Goal: Task Accomplishment & Management: Complete application form

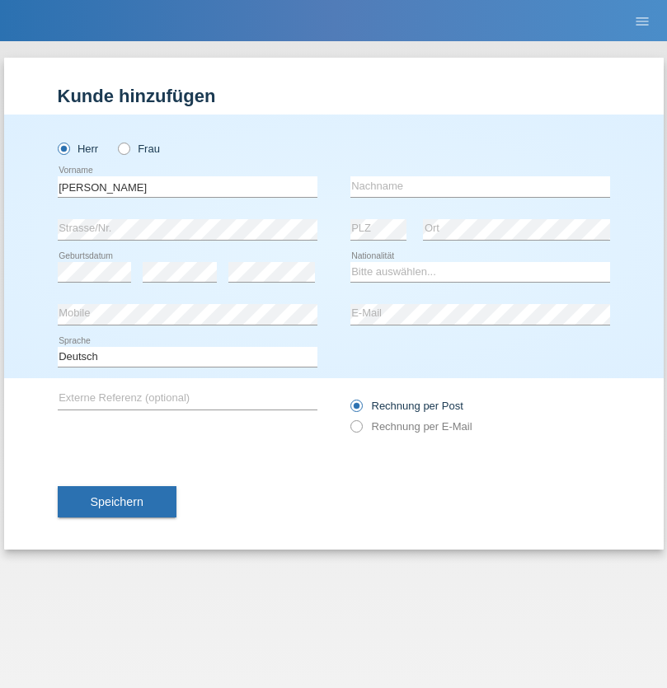
type input "[PERSON_NAME]"
click at [480, 186] on input "text" at bounding box center [480, 186] width 260 height 21
type input "Ferhati"
select select "DE"
select select "C"
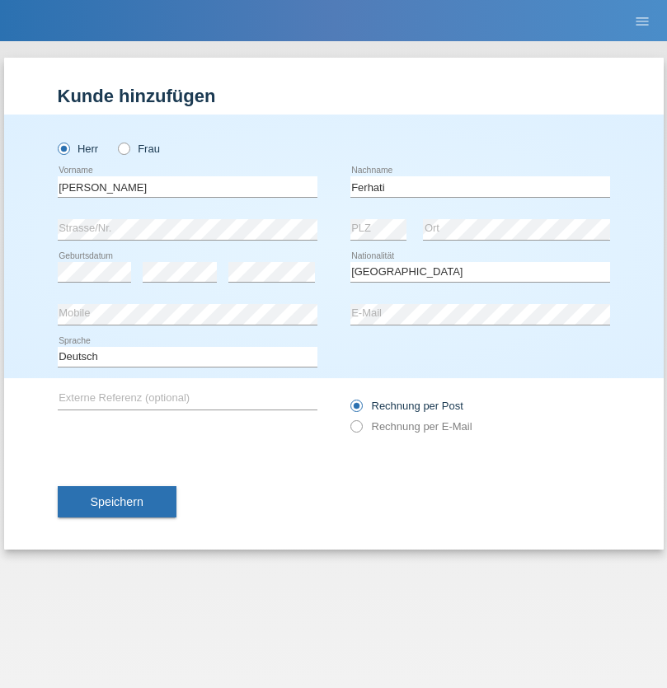
select select "14"
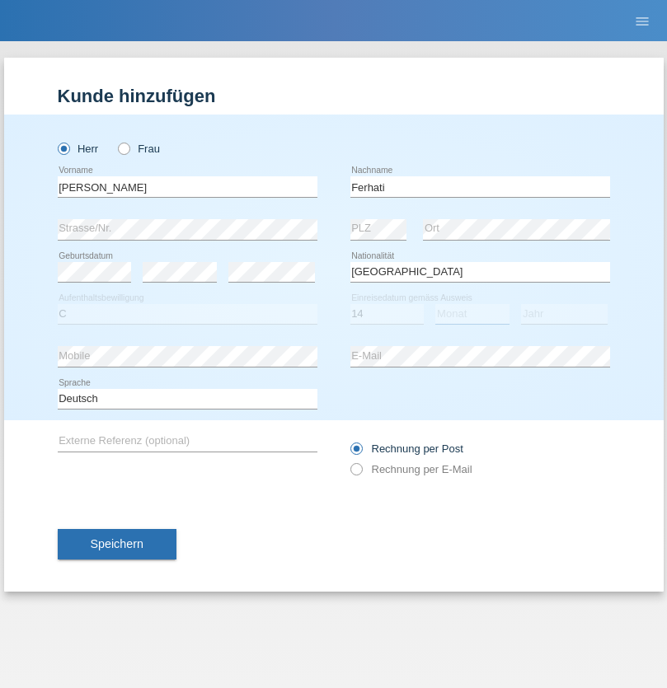
select select "02"
select select "2021"
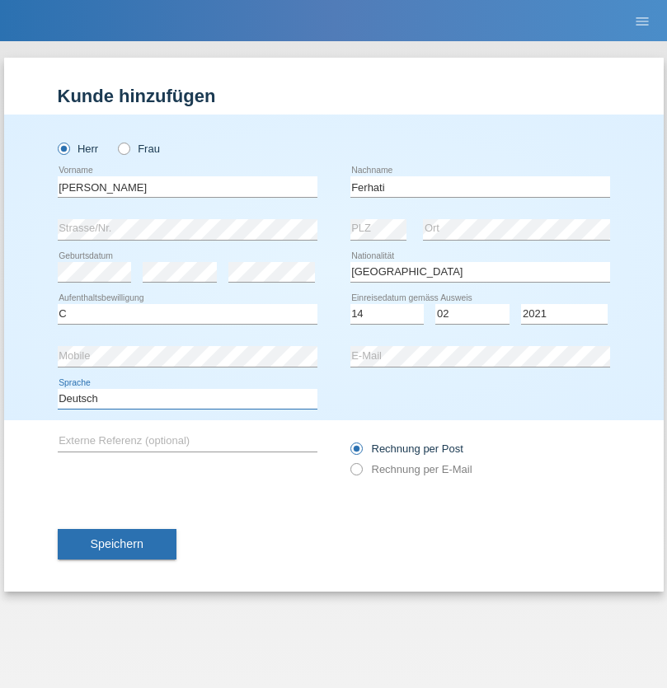
select select "en"
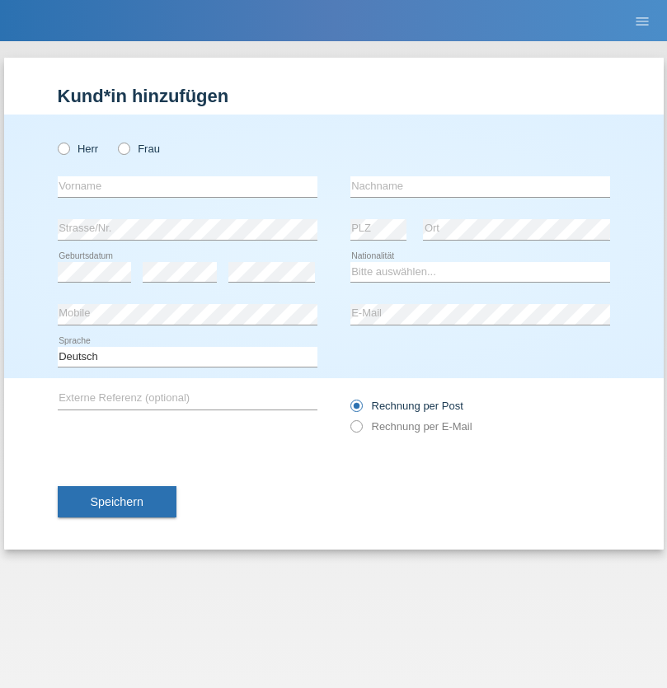
radio input "true"
click at [187, 186] on input "text" at bounding box center [188, 186] width 260 height 21
type input "firat"
click at [480, 186] on input "text" at bounding box center [480, 186] width 260 height 21
type input "kara"
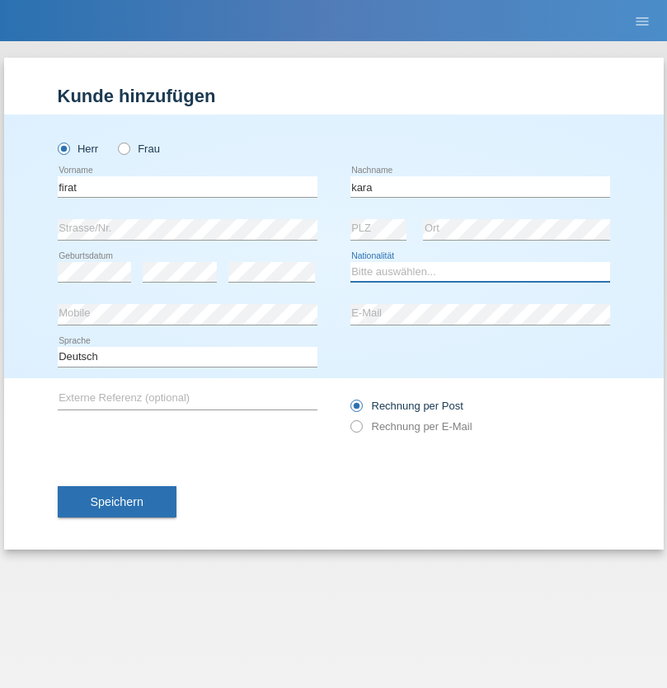
select select "CH"
radio input "true"
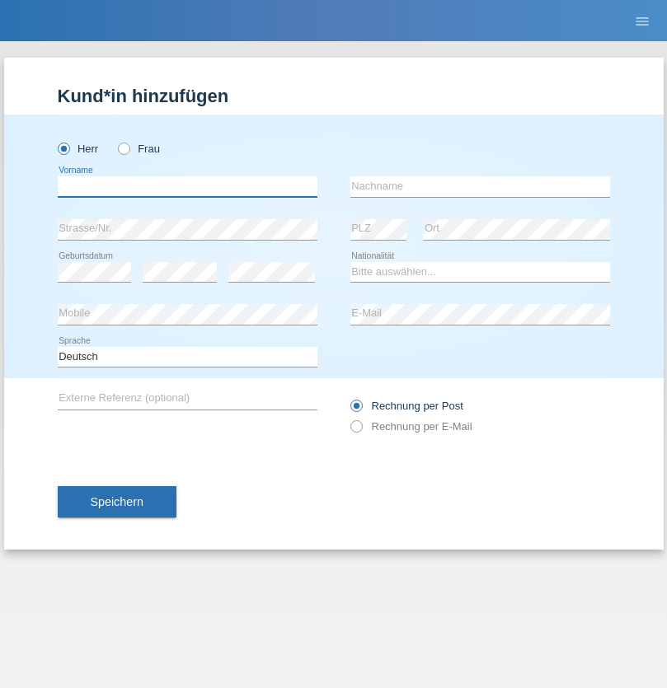
click at [187, 186] on input "text" at bounding box center [188, 186] width 260 height 21
type input "Bogdan"
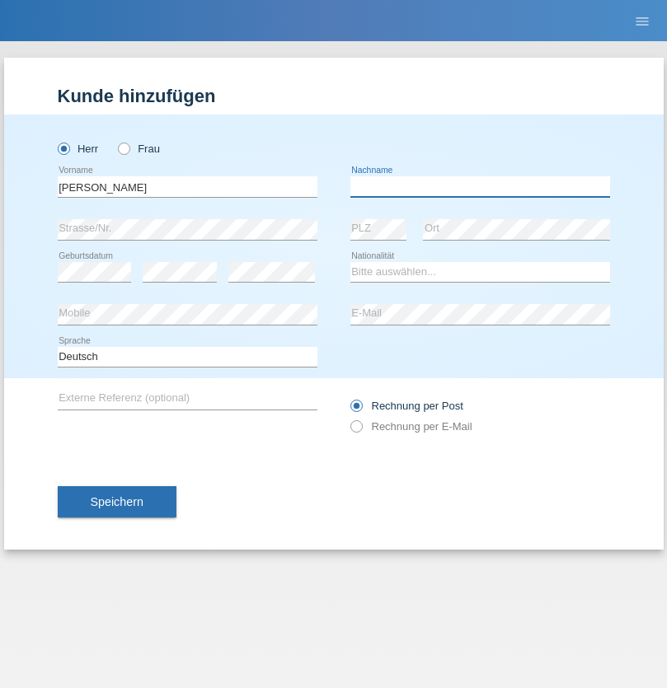
click at [480, 186] on input "text" at bounding box center [480, 186] width 260 height 21
type input "Cristian"
select select "RO"
select select "C"
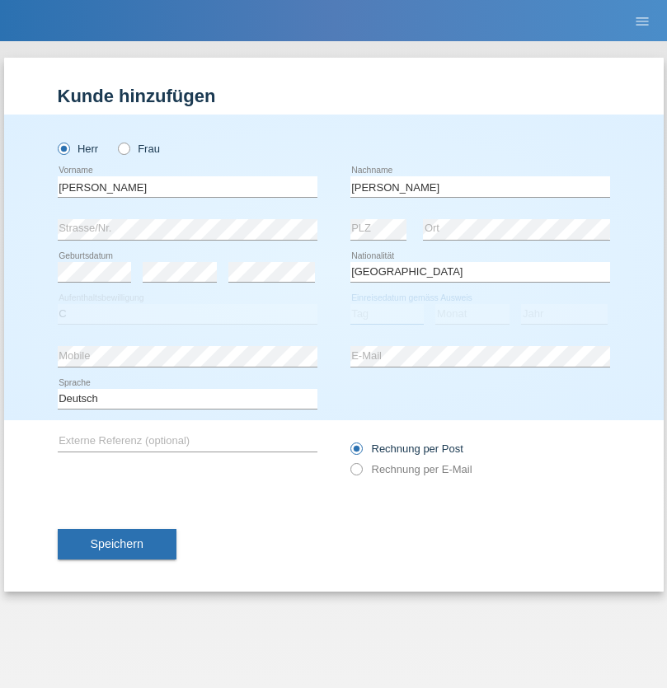
select select "11"
select select "02"
select select "2011"
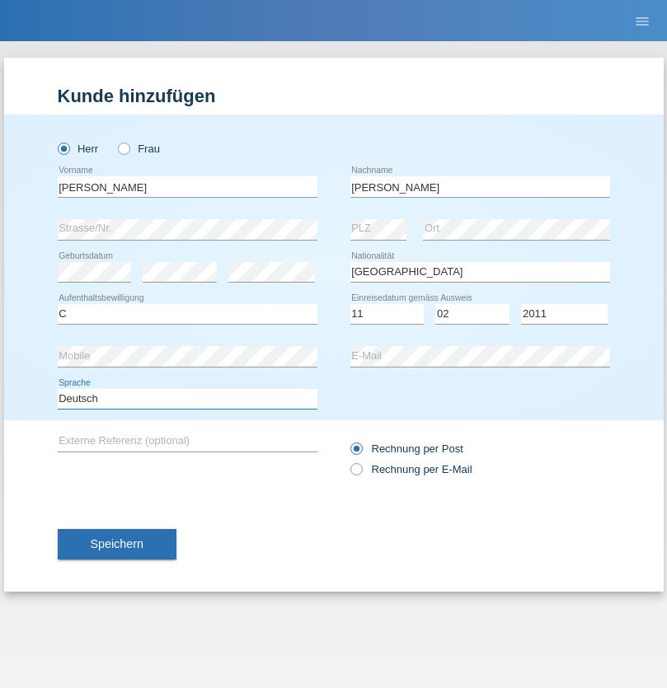
select select "en"
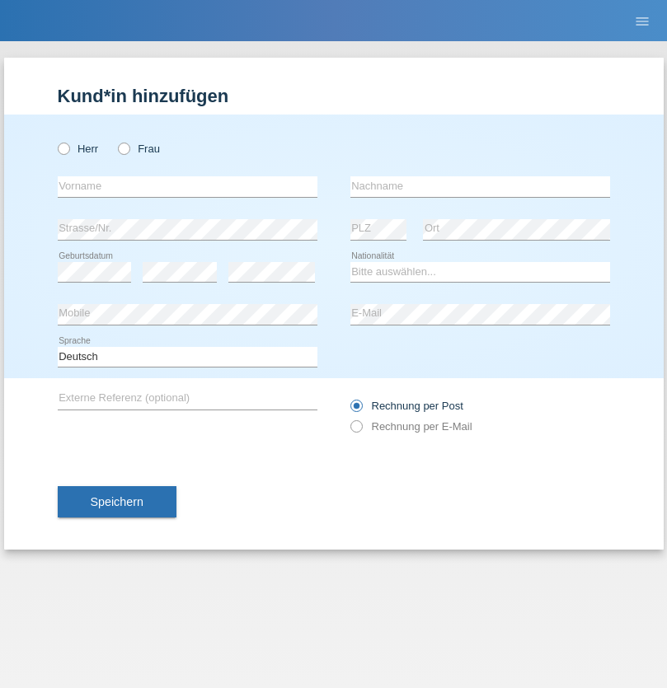
radio input "true"
click at [187, 186] on input "text" at bounding box center [188, 186] width 260 height 21
type input "[PERSON_NAME]"
click at [480, 186] on input "text" at bounding box center [480, 186] width 260 height 21
type input "Ymeri"
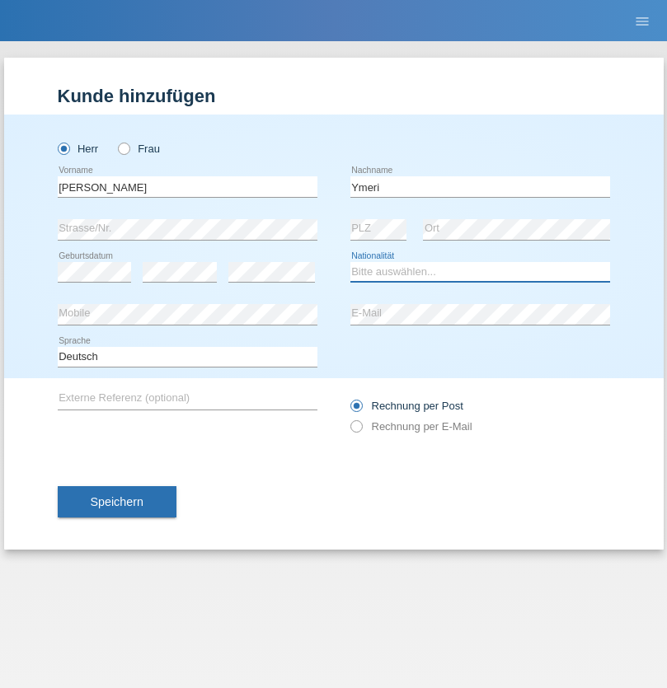
select select "XK"
select select "C"
select select "21"
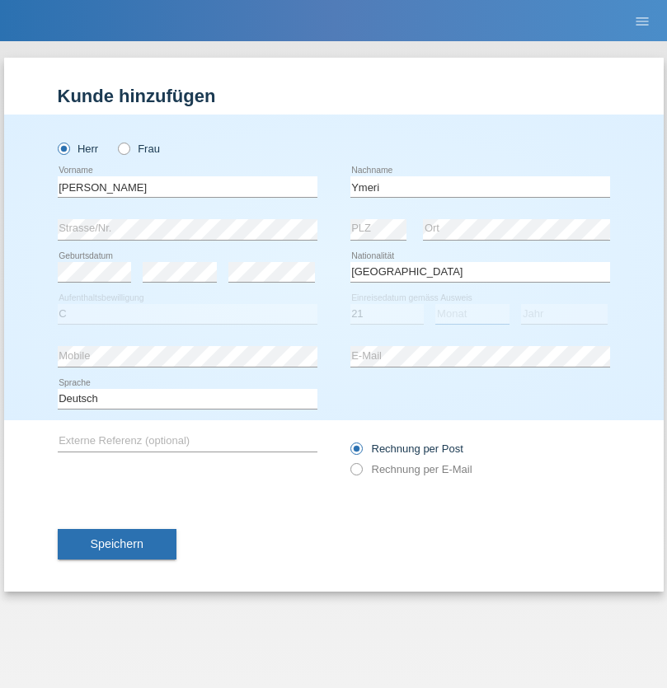
select select "03"
select select "1991"
